Goal: Transaction & Acquisition: Obtain resource

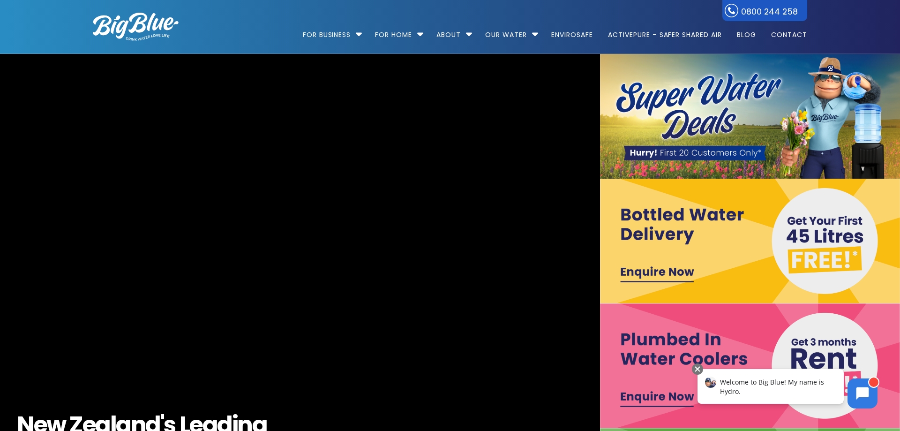
click at [731, 116] on img at bounding box center [750, 116] width 300 height 125
click at [682, 152] on img at bounding box center [750, 116] width 300 height 125
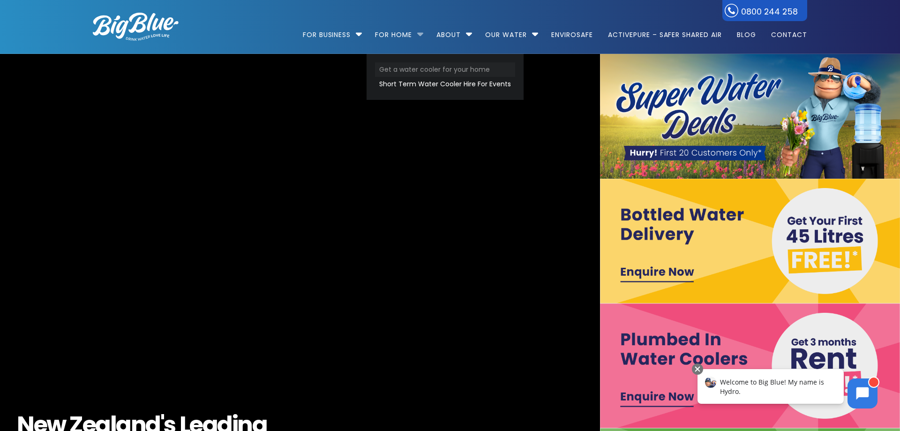
click at [408, 71] on link "Get a water cooler for your home" at bounding box center [445, 69] width 140 height 15
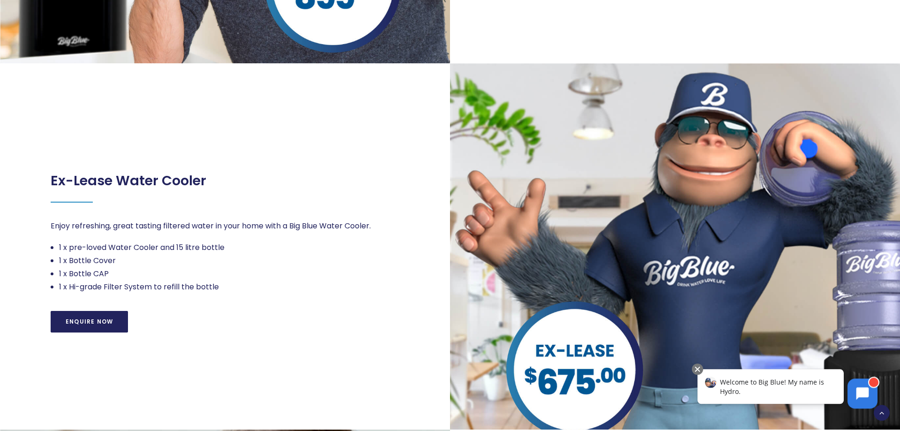
scroll to position [574, 0]
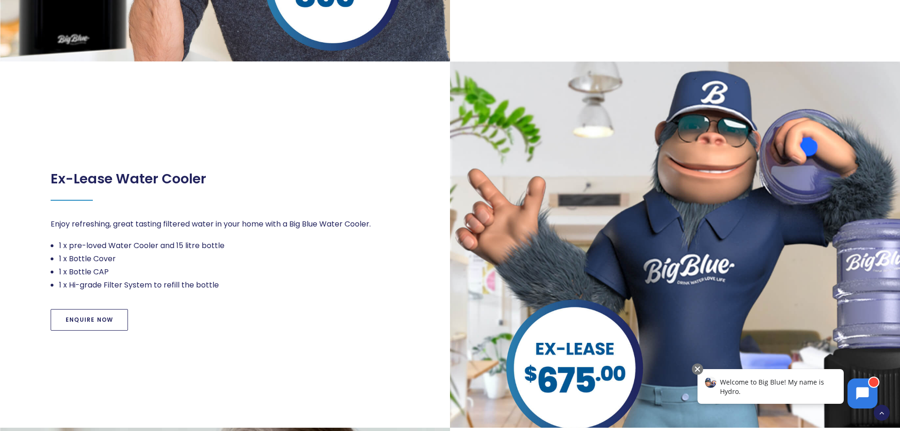
click at [83, 321] on link "Enquire Now" at bounding box center [89, 320] width 77 height 22
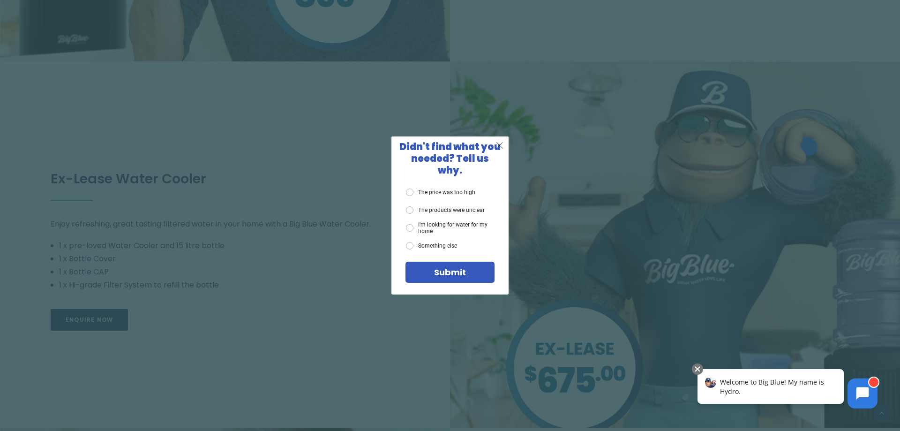
click at [501, 151] on span "X" at bounding box center [500, 145] width 8 height 12
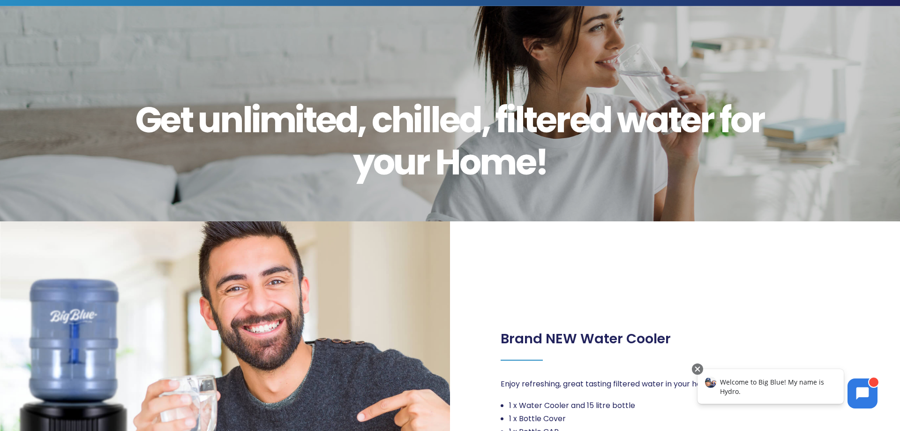
scroll to position [0, 0]
